Goal: Transaction & Acquisition: Book appointment/travel/reservation

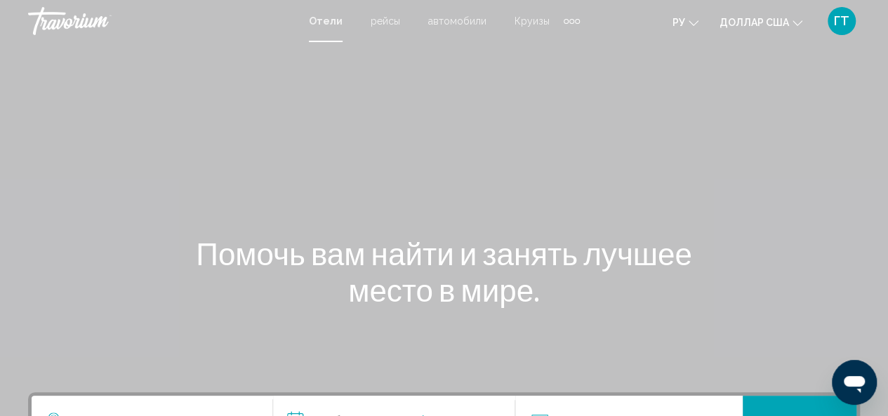
click at [570, 20] on div "Дополнительные элементы навигации" at bounding box center [572, 21] width 5 height 5
click at [537, 51] on font "деятельность" at bounding box center [537, 46] width 63 height 11
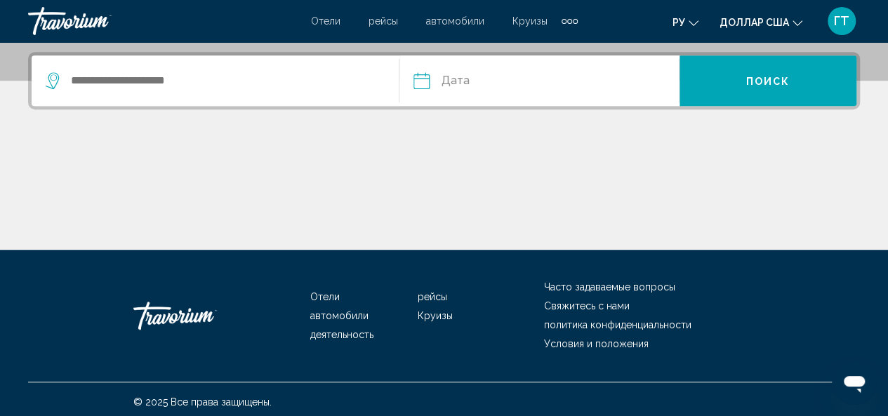
scroll to position [346, 0]
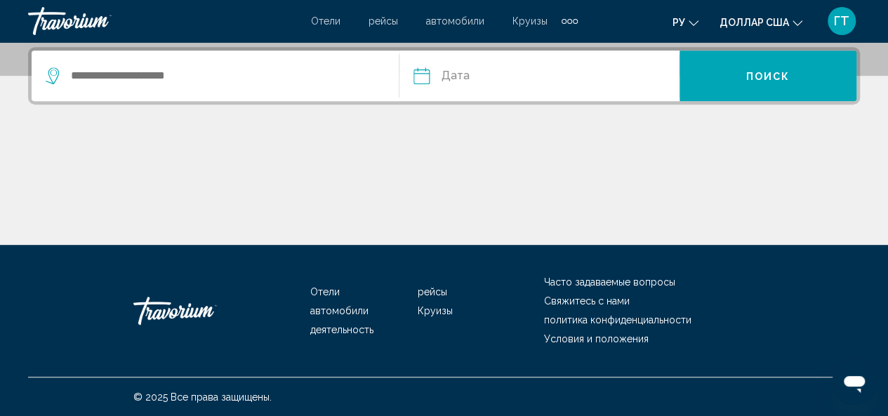
click at [431, 314] on font "Круизы" at bounding box center [435, 311] width 35 height 11
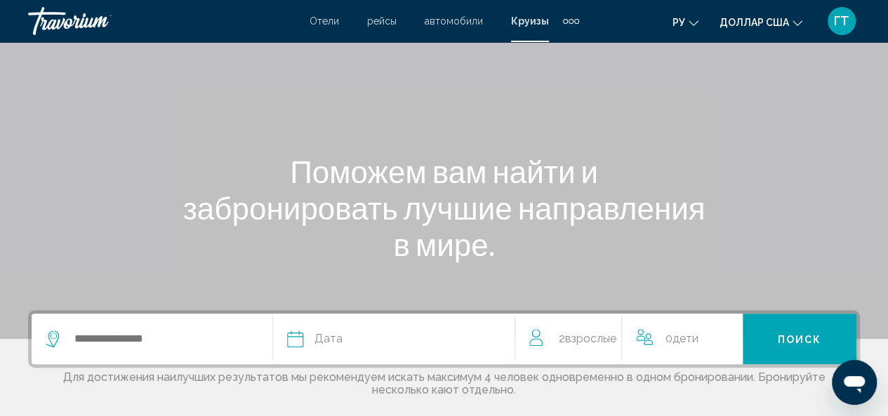
scroll to position [140, 0]
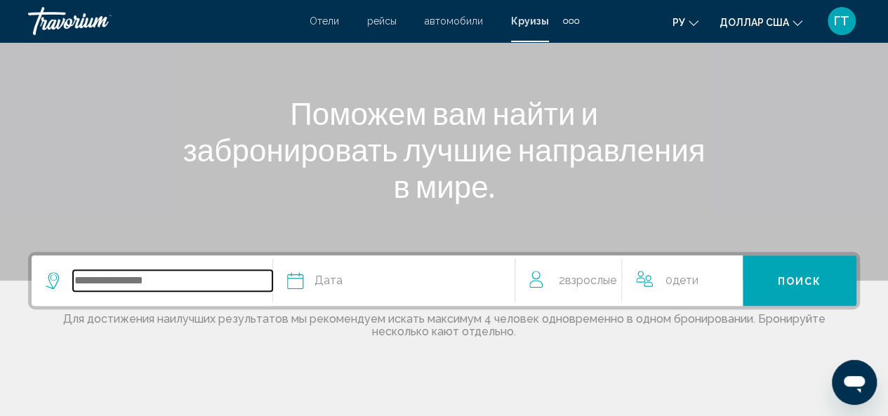
click at [167, 283] on input "Search widget" at bounding box center [172, 280] width 199 height 21
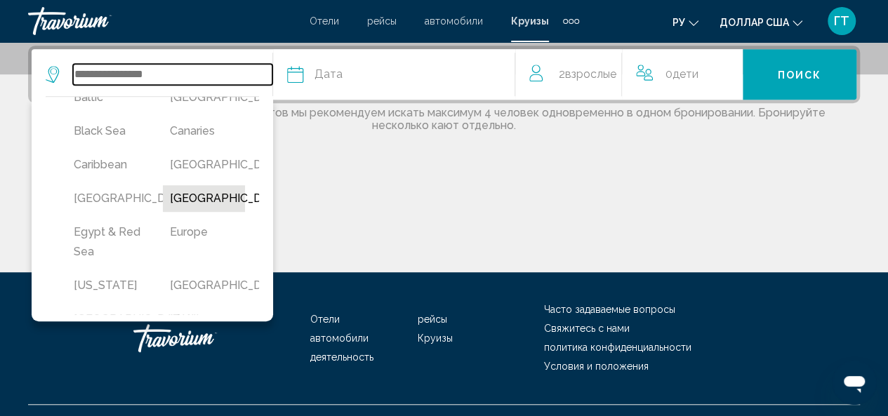
scroll to position [211, 0]
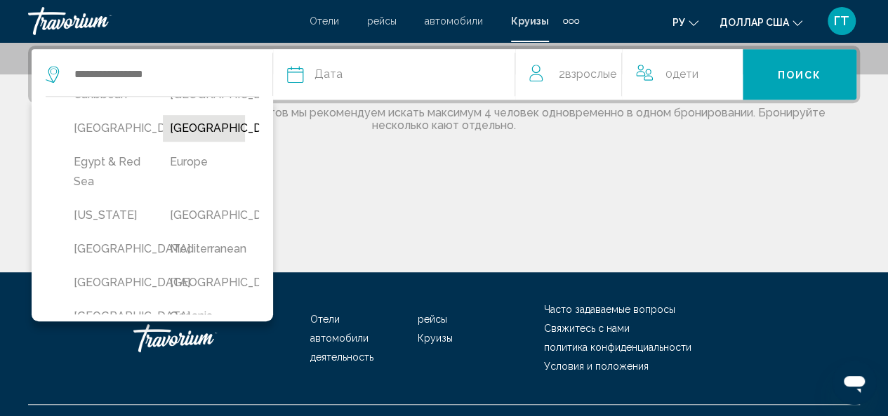
click at [191, 142] on button "[GEOGRAPHIC_DATA]" at bounding box center [204, 128] width 82 height 27
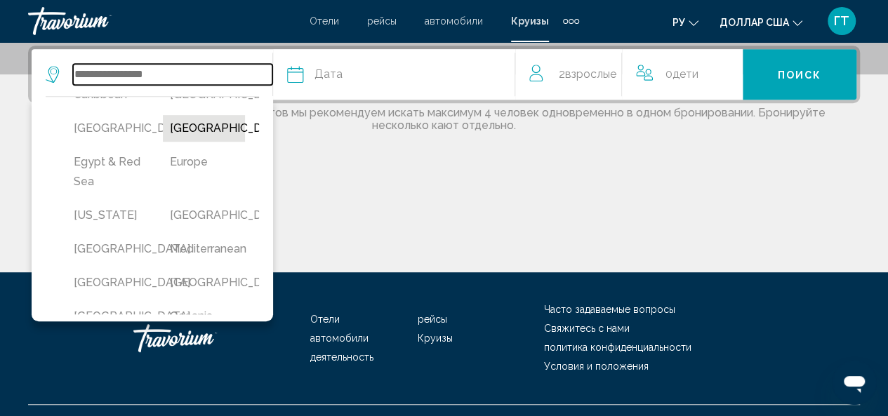
type input "**********"
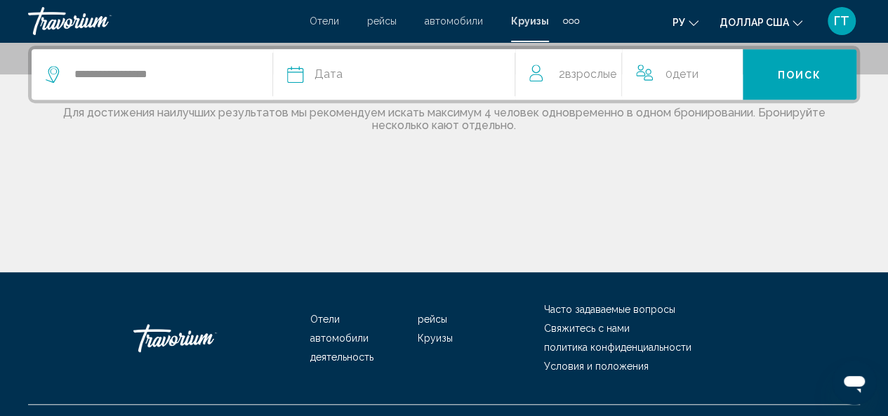
click at [323, 74] on span "Дата" at bounding box center [329, 75] width 28 height 20
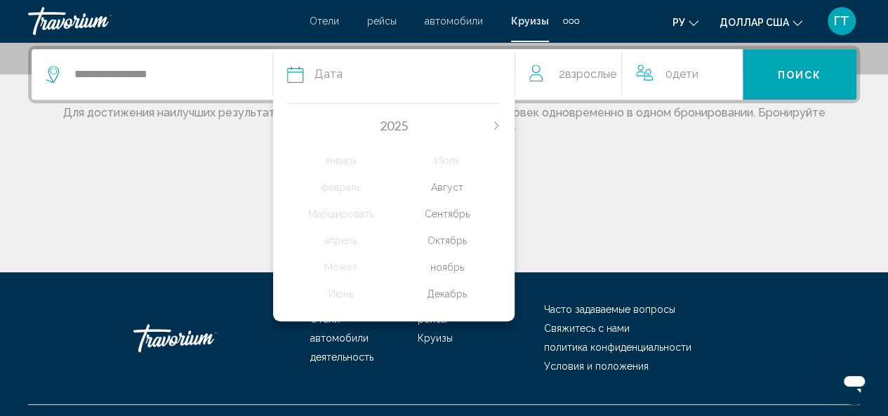
click at [497, 123] on icon "Next month" at bounding box center [496, 126] width 4 height 8
click at [344, 185] on div "февраль" at bounding box center [340, 187] width 107 height 25
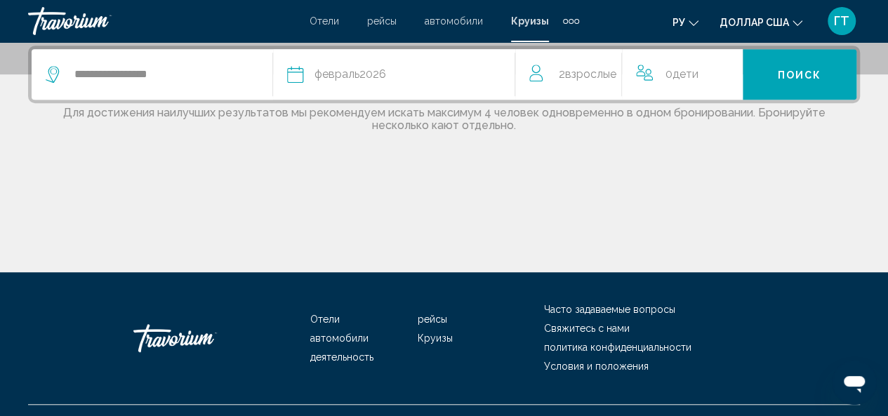
click at [674, 84] on div "0 Ребенок Дети" at bounding box center [682, 74] width 93 height 51
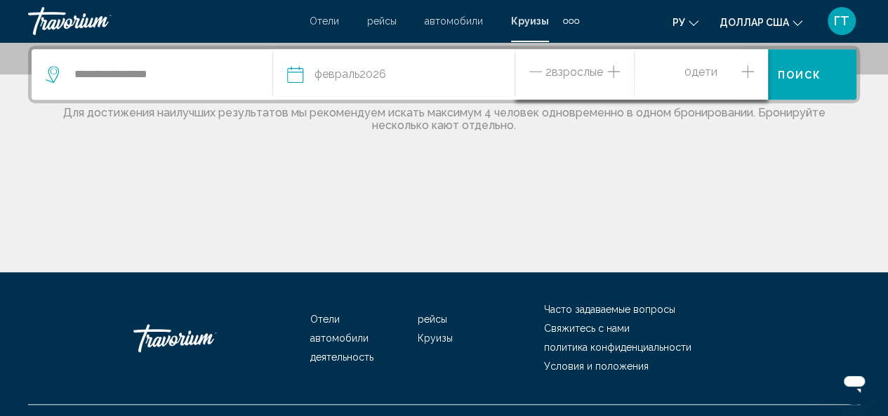
click at [748, 67] on icon "Increment children" at bounding box center [748, 71] width 13 height 17
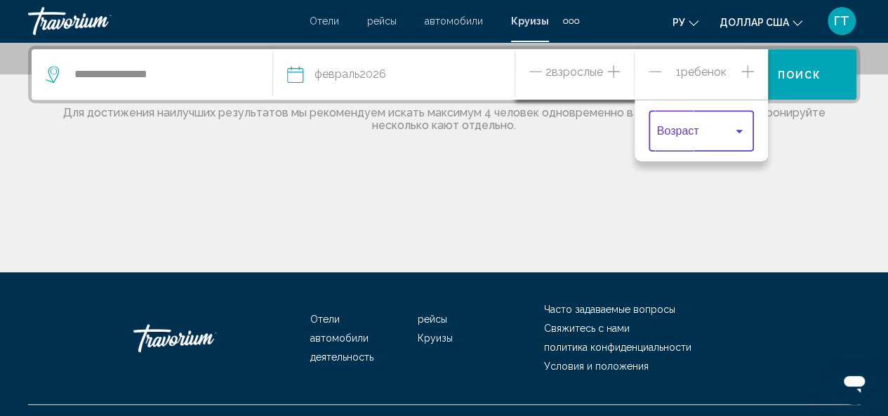
click at [733, 130] on div "Travelers: 2 adults, 1 child" at bounding box center [739, 131] width 13 height 11
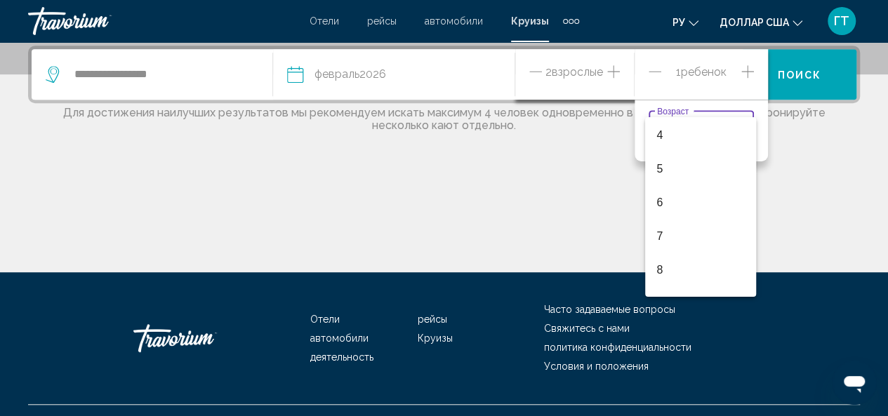
scroll to position [134, 0]
click at [690, 206] on span "6" at bounding box center [701, 202] width 88 height 34
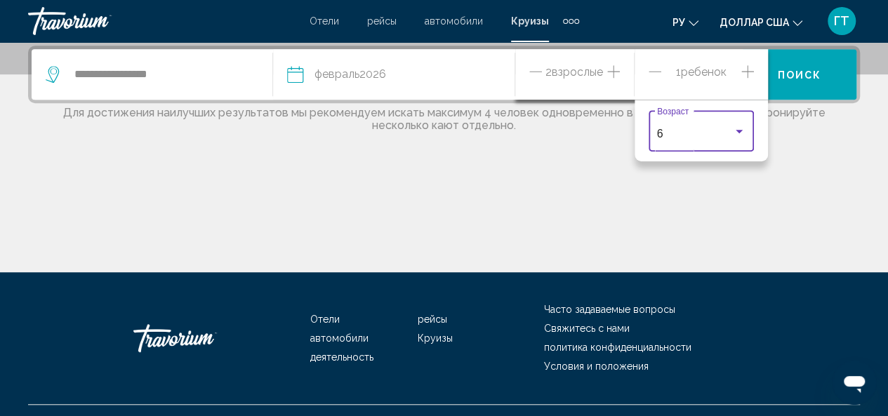
click at [737, 130] on div "Travelers: 2 adults, 1 child" at bounding box center [739, 132] width 7 height 4
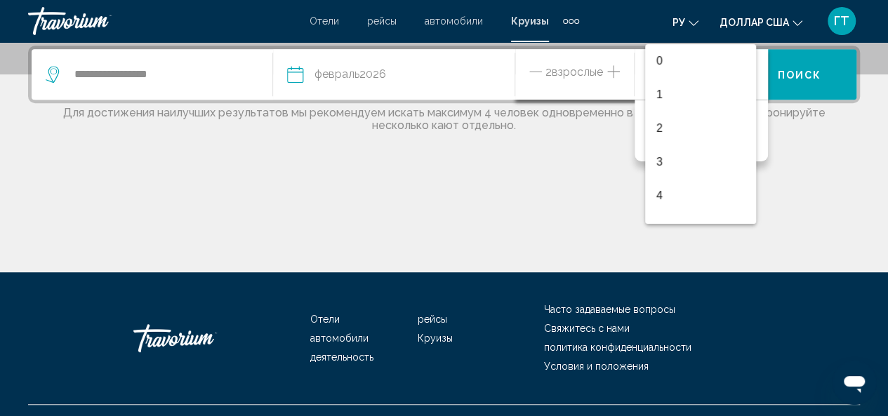
scroll to position [129, 0]
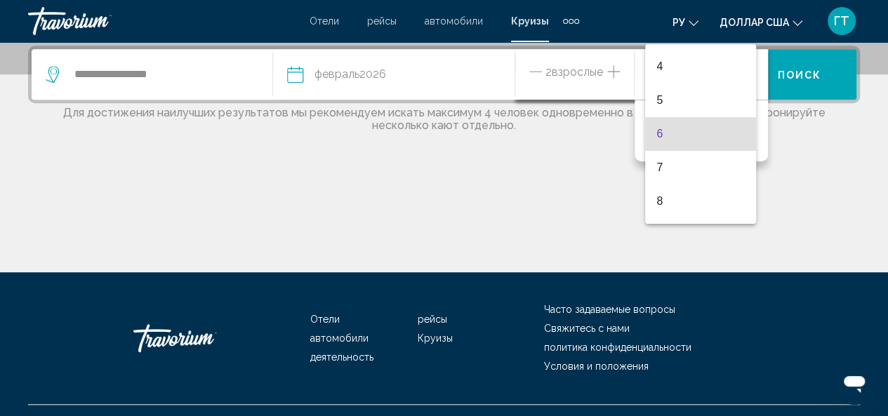
click at [796, 186] on div at bounding box center [444, 208] width 888 height 416
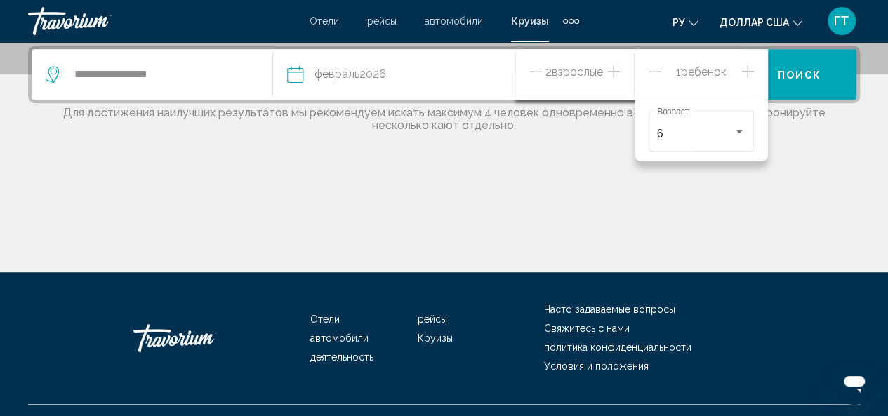
click at [749, 68] on icon "Increment children" at bounding box center [748, 71] width 13 height 17
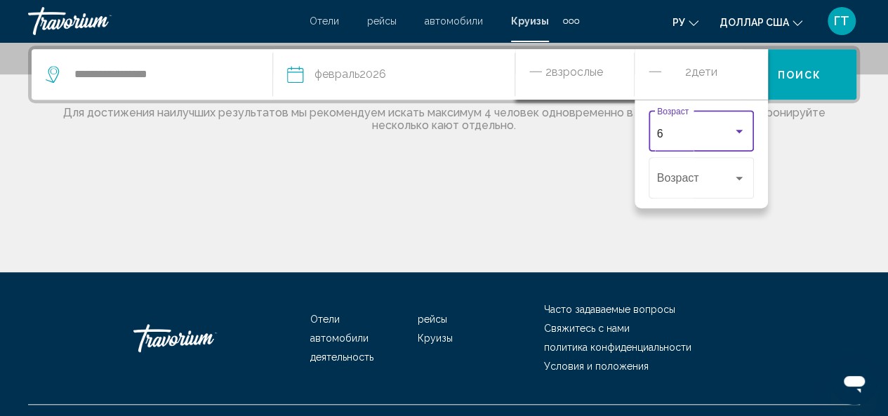
click at [737, 130] on div "Travelers: 2 adults, 2 children" at bounding box center [739, 132] width 7 height 4
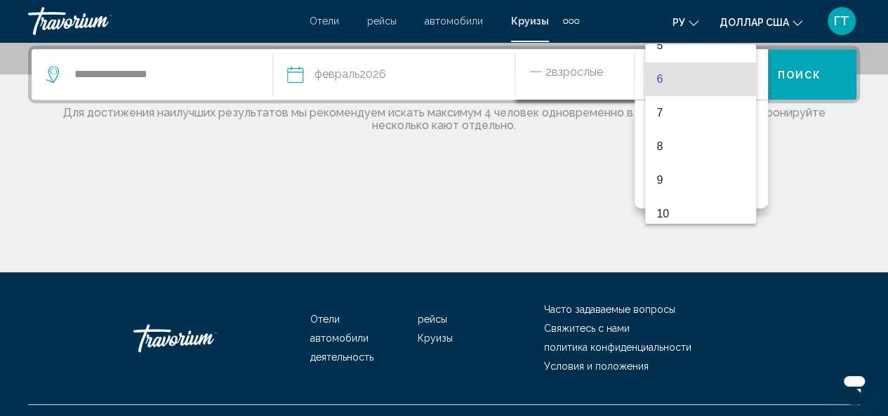
scroll to position [225, 0]
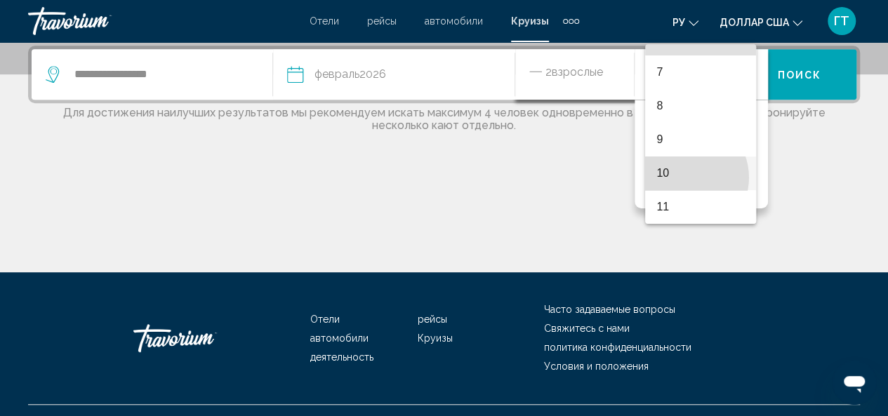
click at [683, 178] on span "10" at bounding box center [701, 174] width 88 height 34
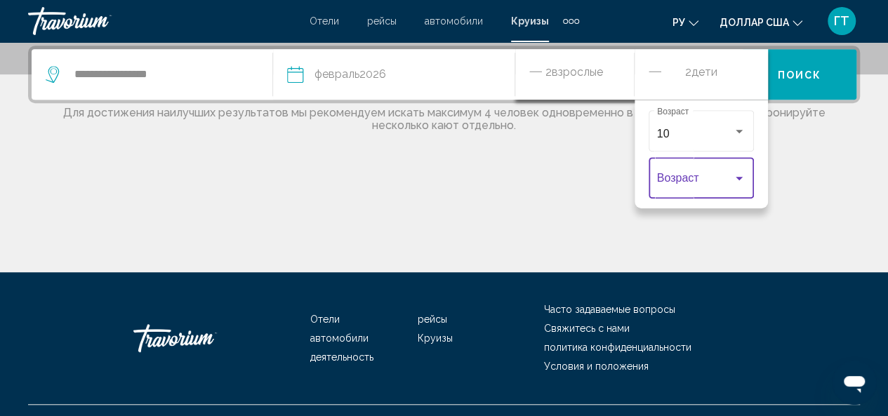
click at [735, 183] on div "Travelers: 2 adults, 2 children" at bounding box center [739, 178] width 13 height 11
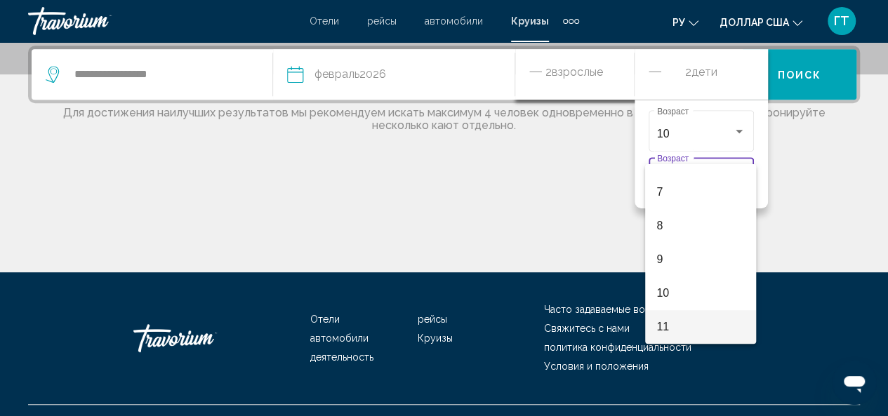
click at [671, 327] on span "11" at bounding box center [701, 327] width 88 height 34
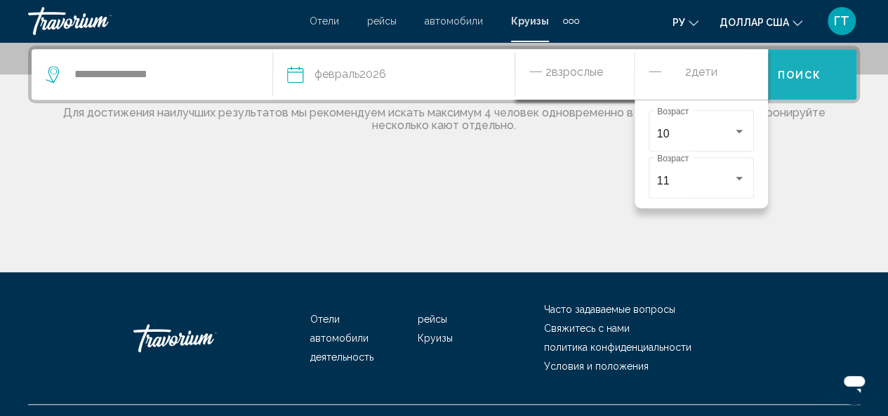
click at [798, 73] on span "Поиск" at bounding box center [800, 75] width 44 height 11
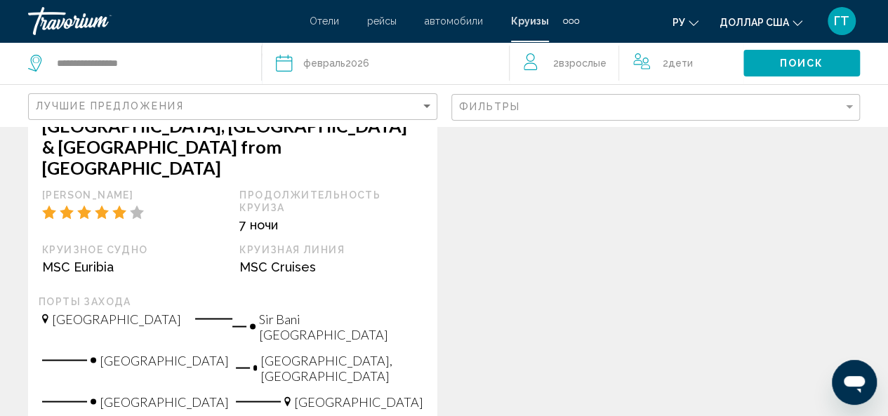
scroll to position [1124, 0]
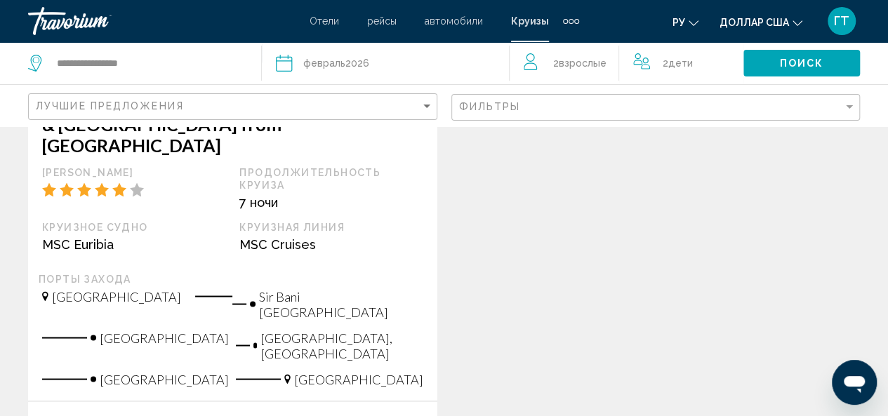
click at [330, 19] on font "Отели" at bounding box center [324, 20] width 29 height 11
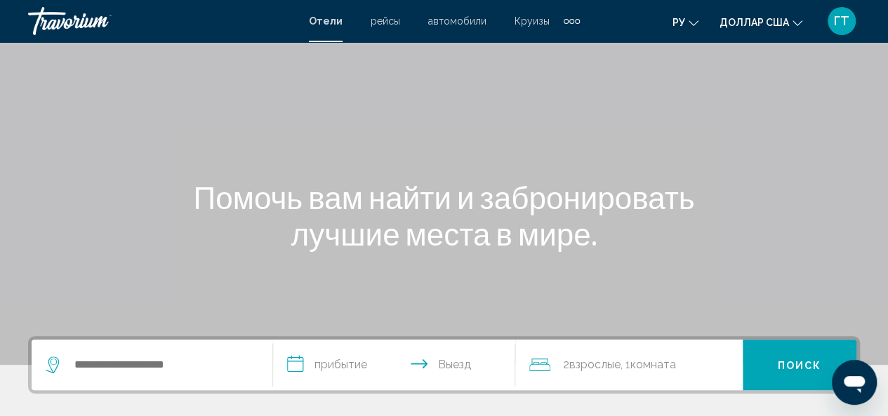
scroll to position [140, 0]
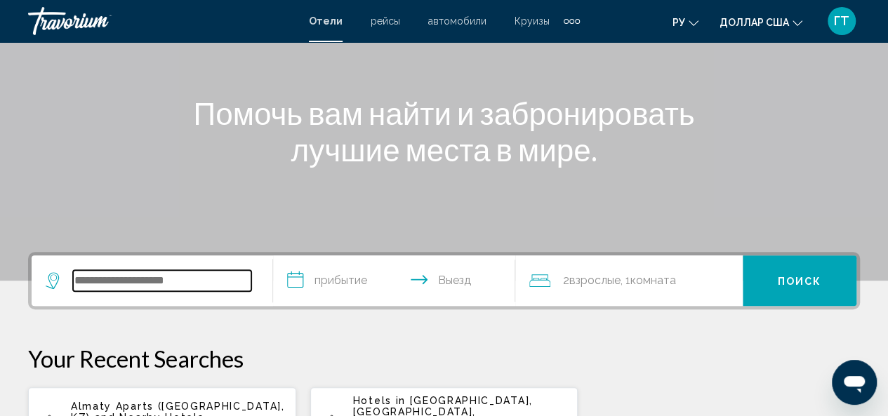
click at [170, 285] on input "Search widget" at bounding box center [162, 280] width 178 height 21
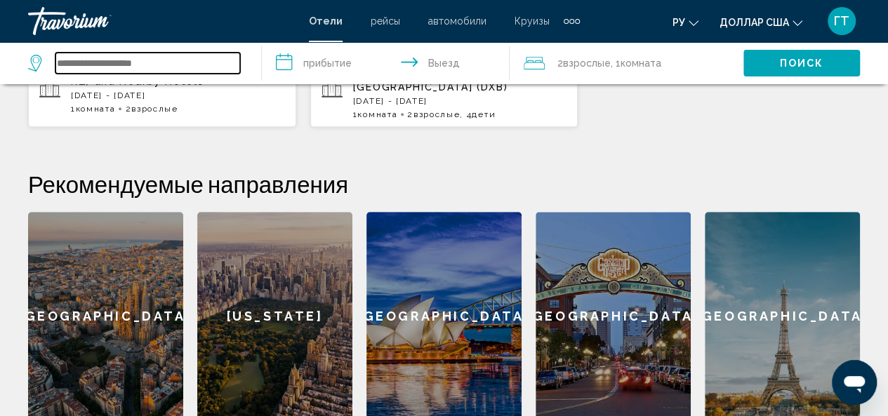
scroll to position [487, 0]
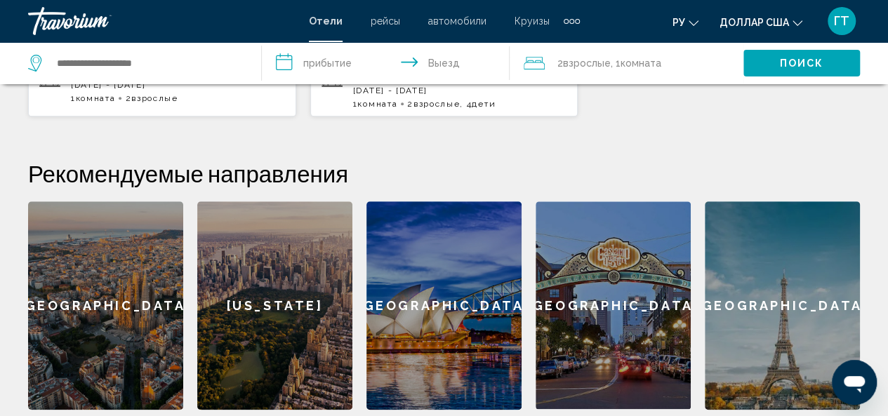
click at [784, 290] on div "[GEOGRAPHIC_DATA]" at bounding box center [782, 306] width 155 height 209
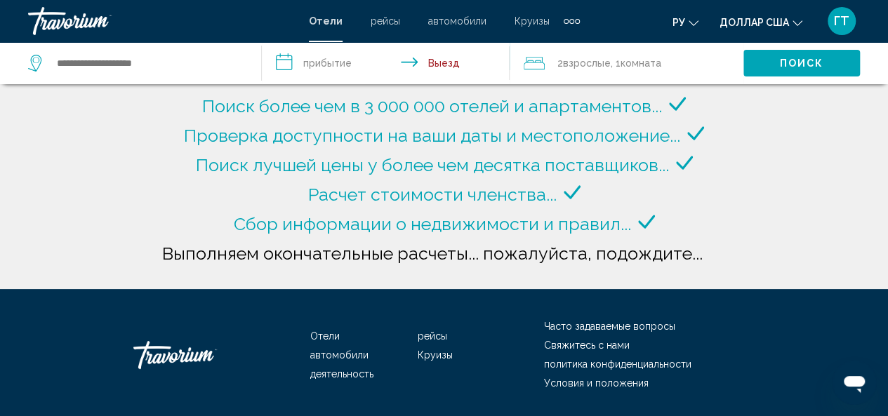
type input "**********"
